Goal: Transaction & Acquisition: Purchase product/service

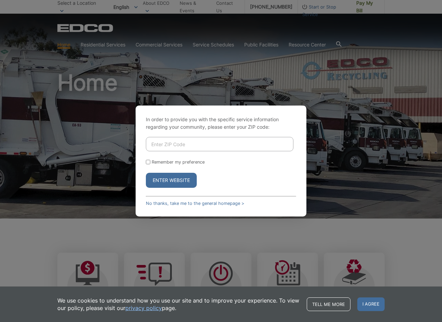
click at [170, 145] on input "Enter ZIP Code" at bounding box center [219, 144] width 147 height 14
type input "90712"
click at [147, 164] on input "Remember my preference" at bounding box center [148, 162] width 4 height 4
checkbox input "true"
click at [155, 178] on button "Enter Website" at bounding box center [171, 180] width 51 height 15
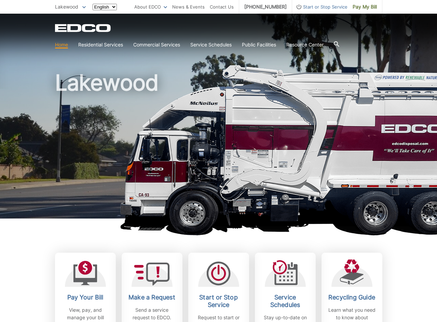
click at [370, 8] on span "Pay My Bill" at bounding box center [364, 7] width 24 height 8
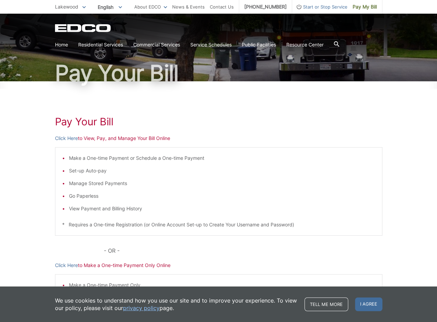
scroll to position [102, 0]
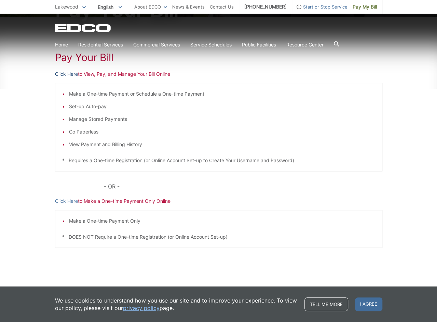
click at [64, 74] on link "Click Here" at bounding box center [66, 74] width 23 height 8
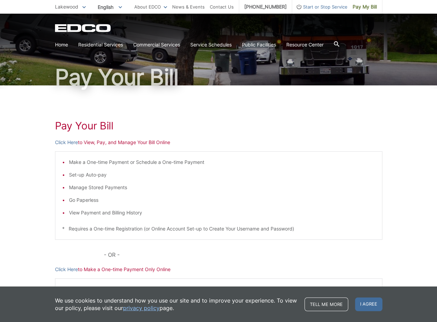
scroll to position [34, 0]
click at [58, 140] on link "Click Here" at bounding box center [66, 143] width 23 height 8
